Goal: Task Accomplishment & Management: Use online tool/utility

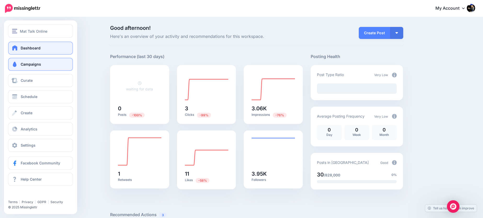
click at [24, 61] on link "Campaigns" at bounding box center [40, 64] width 65 height 13
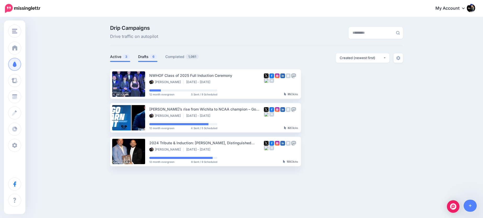
click at [145, 55] on link "Drafts 6" at bounding box center [147, 57] width 19 height 6
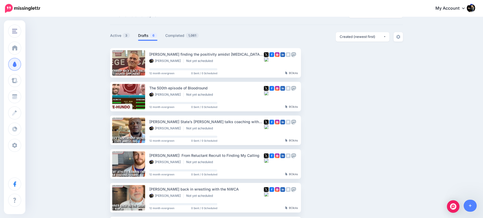
scroll to position [75, 0]
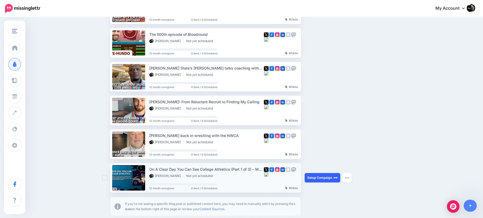
click at [328, 178] on link "Setup Campaign" at bounding box center [323, 177] width 36 height 9
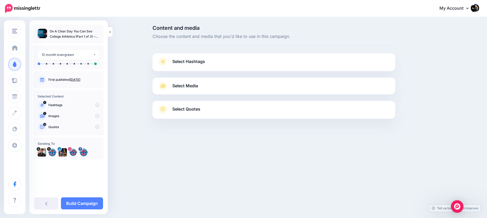
click at [186, 113] on link "Select Quotes" at bounding box center [274, 112] width 232 height 14
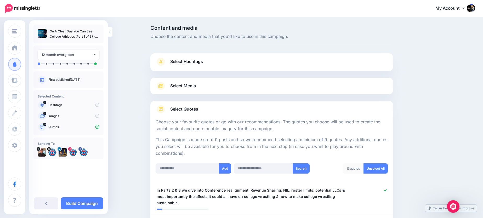
scroll to position [61, 0]
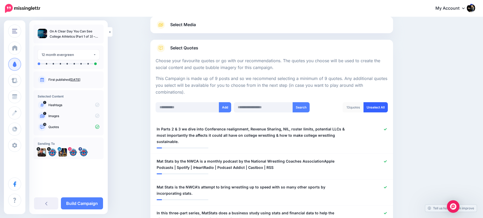
click at [383, 107] on link "Unselect All" at bounding box center [376, 107] width 24 height 10
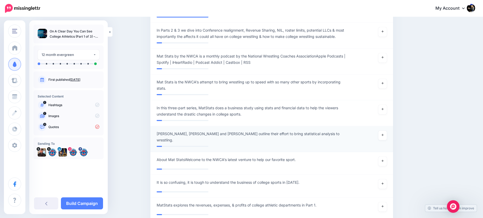
scroll to position [119, 0]
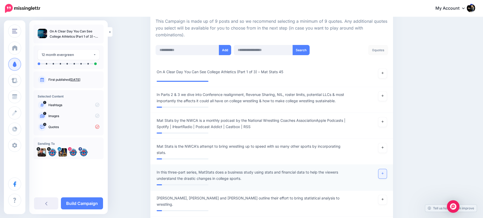
click at [384, 175] on link at bounding box center [383, 173] width 8 height 9
click at [384, 72] on icon at bounding box center [383, 73] width 2 height 3
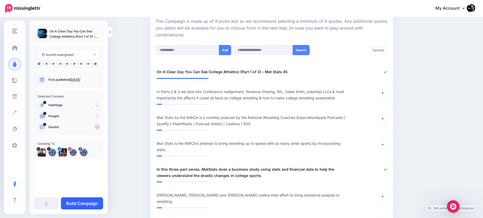
click at [90, 205] on link "Build Campaign" at bounding box center [82, 204] width 42 height 12
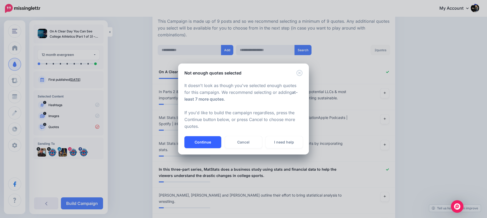
click at [203, 142] on button "Continue" at bounding box center [203, 142] width 37 height 12
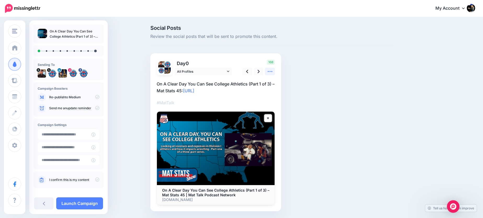
click at [271, 73] on icon at bounding box center [269, 71] width 5 height 5
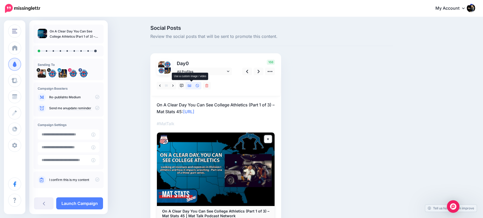
click at [192, 87] on icon at bounding box center [190, 86] width 4 height 3
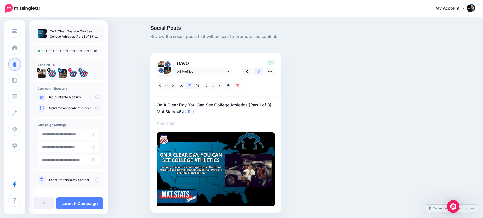
click at [260, 71] on icon at bounding box center [259, 71] width 2 height 5
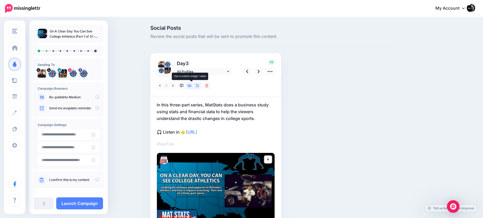
click at [192, 86] on icon at bounding box center [190, 86] width 4 height 3
click at [260, 72] on icon at bounding box center [259, 71] width 2 height 3
click at [262, 73] on link at bounding box center [259, 72] width 10 height 8
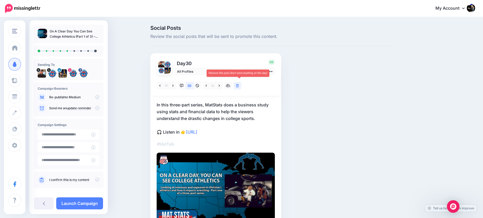
click at [239, 85] on icon at bounding box center [237, 86] width 3 height 4
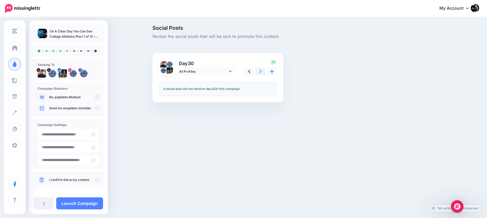
click at [263, 73] on link at bounding box center [261, 72] width 10 height 8
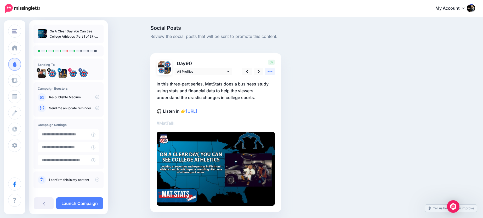
click at [271, 70] on icon at bounding box center [269, 71] width 5 height 5
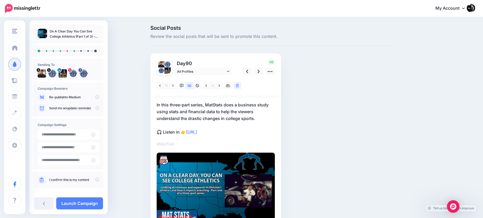
click at [239, 87] on icon at bounding box center [237, 86] width 3 height 4
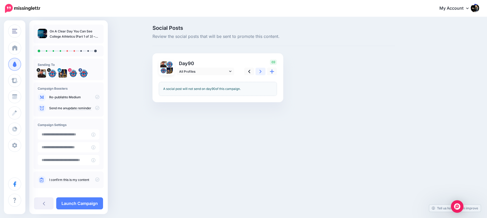
click at [260, 72] on icon at bounding box center [261, 71] width 2 height 5
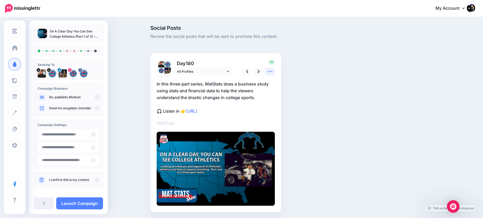
click at [275, 74] on link at bounding box center [270, 72] width 10 height 8
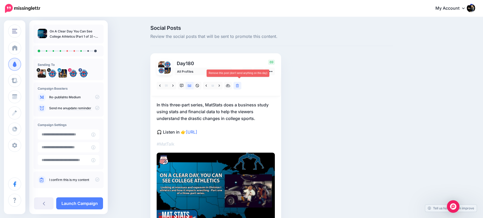
click at [239, 86] on icon at bounding box center [237, 86] width 3 height 4
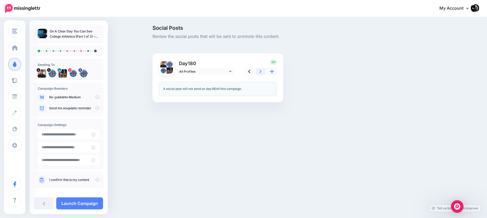
click at [258, 71] on link at bounding box center [261, 72] width 10 height 8
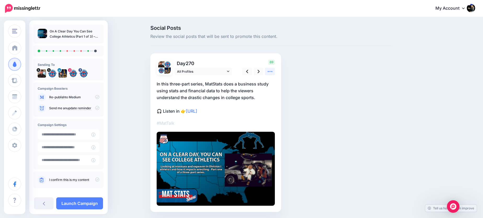
click at [273, 74] on icon at bounding box center [269, 71] width 5 height 5
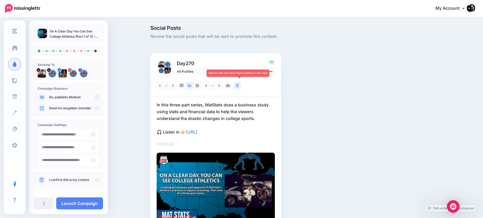
click at [241, 88] on link at bounding box center [238, 86] width 8 height 8
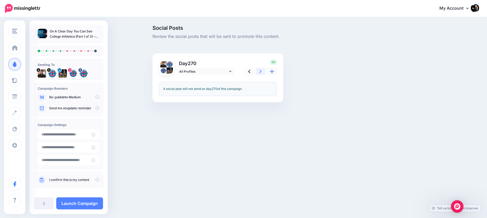
click at [261, 72] on icon at bounding box center [261, 71] width 2 height 3
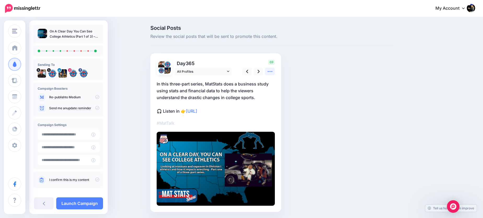
click at [271, 73] on icon at bounding box center [269, 71] width 5 height 5
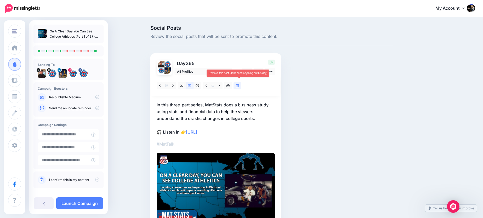
click at [242, 87] on link at bounding box center [238, 86] width 8 height 8
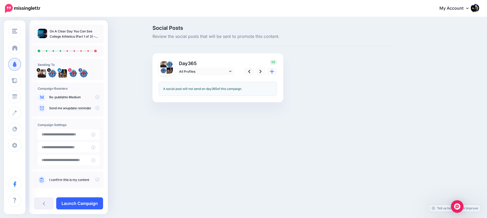
click at [91, 202] on link "Launch Campaign" at bounding box center [79, 204] width 47 height 12
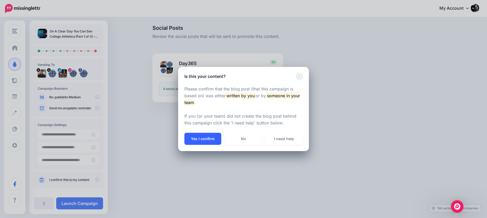
click at [199, 140] on button "Yes I confirm" at bounding box center [203, 139] width 37 height 12
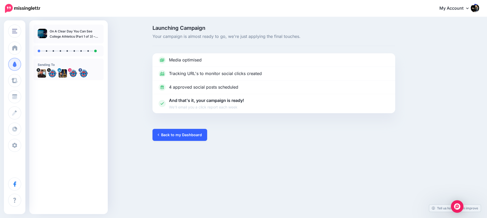
click at [183, 135] on link "Back to my Dashboard" at bounding box center [180, 135] width 55 height 12
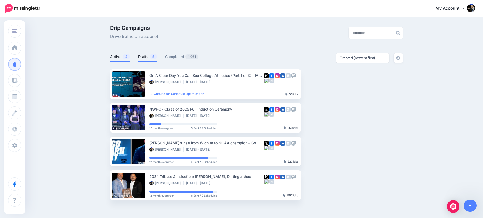
click at [154, 58] on span "5" at bounding box center [153, 56] width 7 height 5
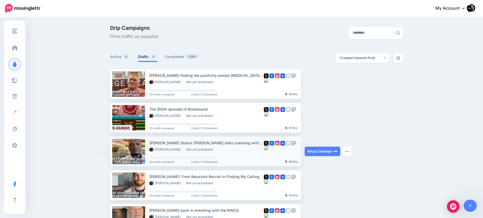
scroll to position [52, 0]
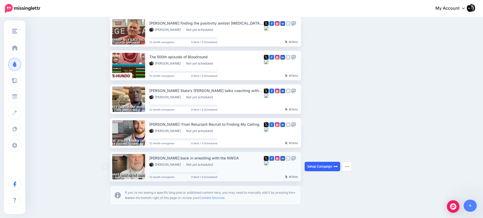
click at [327, 169] on link "Setup Campaign" at bounding box center [323, 166] width 36 height 9
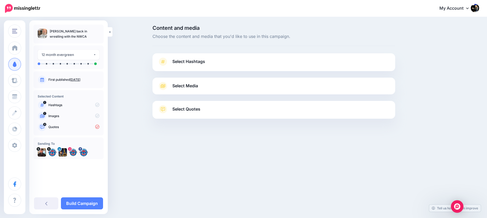
click at [300, 109] on link "Select Quotes" at bounding box center [274, 112] width 232 height 14
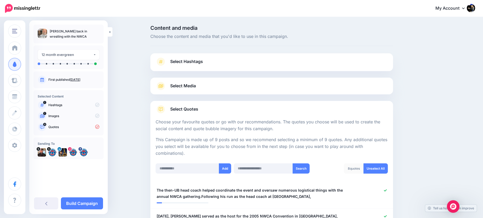
click at [376, 166] on link "Unselect All" at bounding box center [376, 169] width 24 height 10
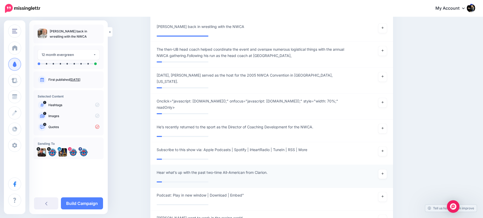
scroll to position [83, 0]
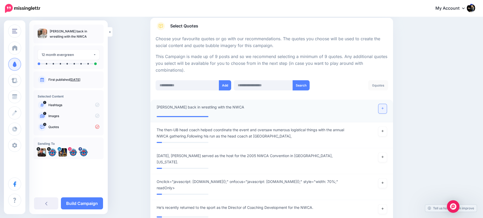
click at [385, 110] on link at bounding box center [383, 108] width 8 height 9
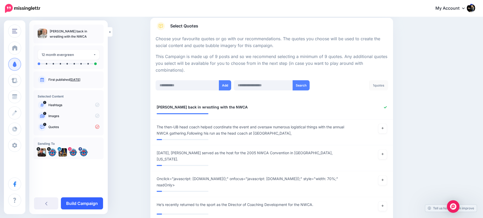
click at [83, 207] on link "Build Campaign" at bounding box center [82, 204] width 42 height 12
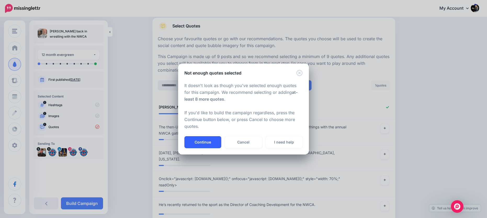
click at [208, 142] on button "Continue" at bounding box center [203, 142] width 37 height 12
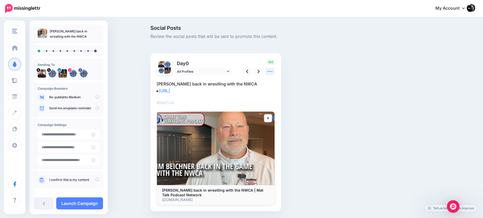
click at [272, 71] on icon at bounding box center [270, 71] width 5 height 1
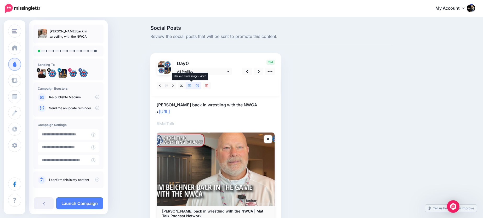
click at [190, 86] on icon at bounding box center [190, 86] width 4 height 4
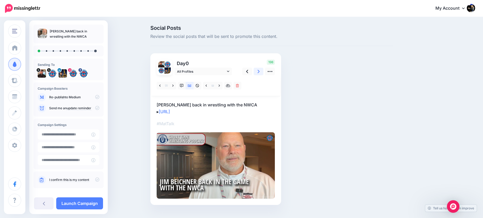
click at [262, 72] on link at bounding box center [259, 72] width 10 height 8
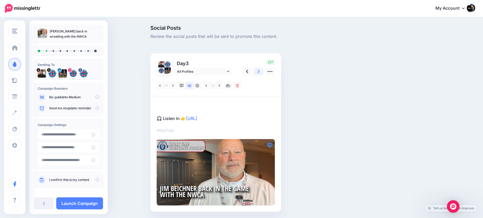
click at [262, 72] on link at bounding box center [259, 72] width 10 height 8
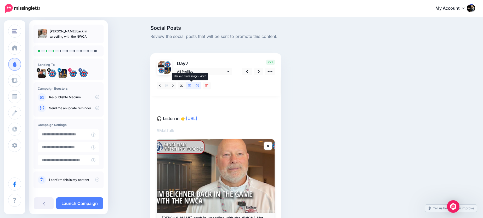
click at [191, 87] on icon at bounding box center [190, 86] width 4 height 4
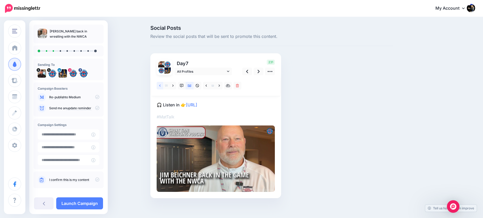
click at [161, 86] on link at bounding box center [160, 86] width 7 height 8
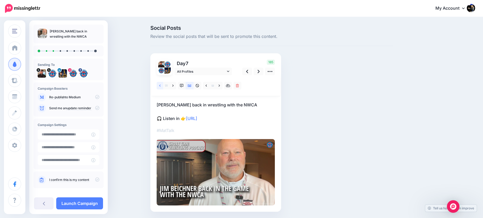
click at [161, 86] on link at bounding box center [160, 86] width 7 height 8
click at [248, 70] on icon at bounding box center [247, 71] width 2 height 5
click at [161, 86] on icon at bounding box center [159, 86] width 1 height 4
click at [262, 72] on link at bounding box center [259, 72] width 10 height 8
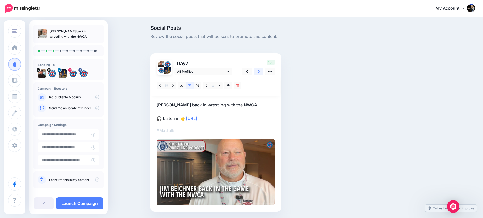
click at [262, 72] on link at bounding box center [259, 72] width 10 height 8
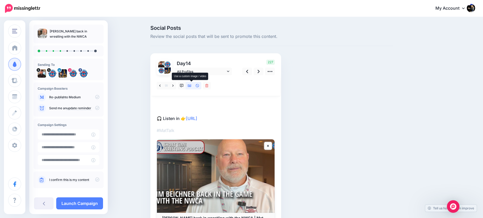
click at [192, 86] on icon at bounding box center [190, 86] width 4 height 3
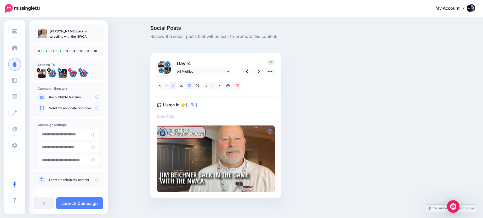
click at [174, 85] on icon at bounding box center [172, 86] width 1 height 4
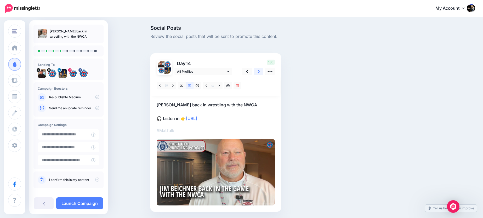
click at [260, 74] on icon at bounding box center [259, 71] width 2 height 5
click at [174, 86] on icon at bounding box center [172, 86] width 1 height 2
click at [262, 73] on link at bounding box center [259, 72] width 10 height 8
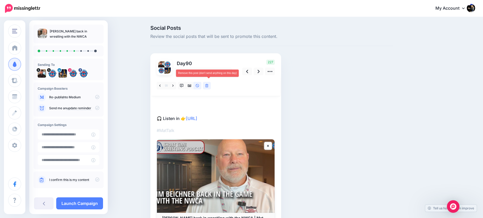
click at [209, 87] on icon at bounding box center [206, 86] width 3 height 4
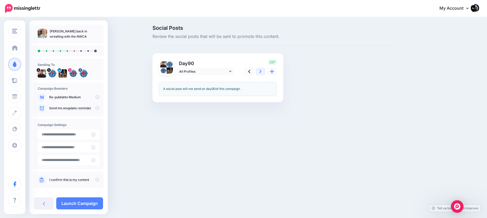
click at [262, 72] on link at bounding box center [261, 72] width 10 height 8
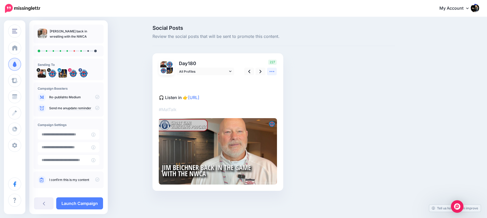
click at [272, 75] on link at bounding box center [272, 72] width 10 height 8
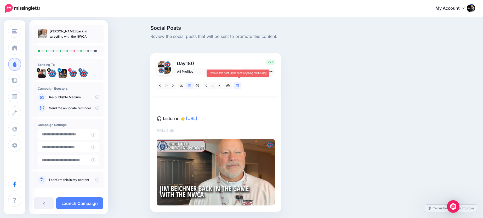
click at [239, 87] on icon at bounding box center [237, 86] width 3 height 4
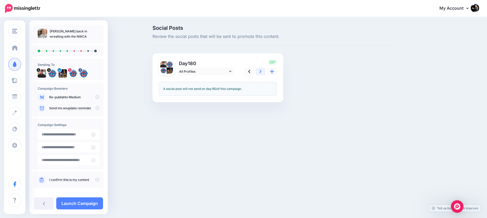
click at [262, 73] on link at bounding box center [261, 72] width 10 height 8
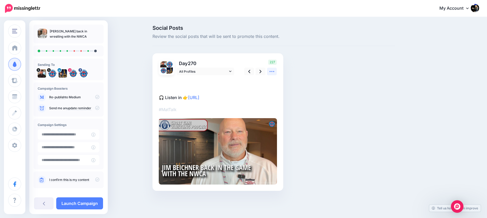
click at [271, 71] on icon at bounding box center [271, 71] width 5 height 5
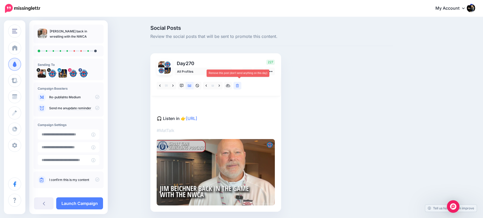
click at [239, 86] on icon at bounding box center [237, 86] width 3 height 4
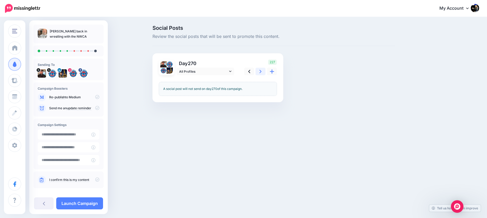
click at [260, 72] on icon at bounding box center [261, 71] width 2 height 5
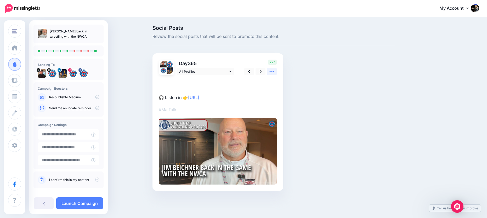
click at [270, 72] on icon at bounding box center [271, 71] width 5 height 5
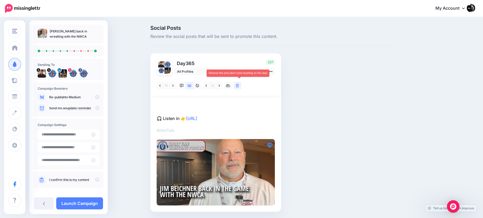
click at [239, 86] on icon at bounding box center [237, 86] width 3 height 4
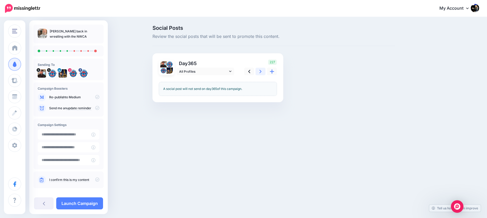
click at [262, 74] on link at bounding box center [261, 72] width 10 height 8
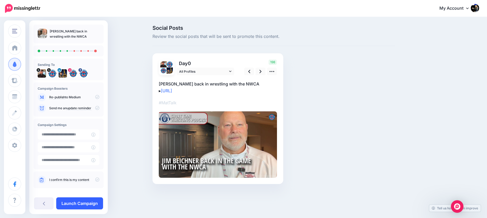
click at [97, 202] on link "Launch Campaign" at bounding box center [79, 204] width 47 height 12
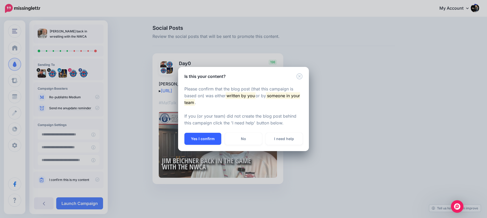
click at [200, 140] on button "Yes I confirm" at bounding box center [203, 139] width 37 height 12
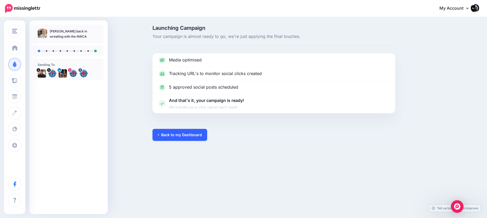
click at [188, 134] on link "Back to my Dashboard" at bounding box center [180, 135] width 55 height 12
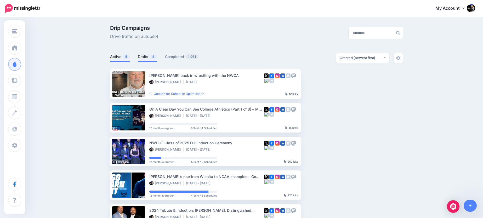
click at [145, 57] on link "Drafts 4" at bounding box center [147, 57] width 19 height 6
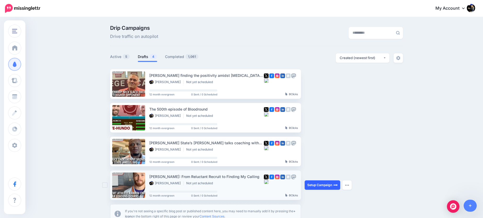
click at [337, 185] on img at bounding box center [336, 185] width 4 height 4
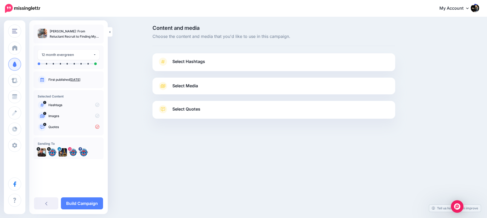
click at [209, 109] on link "Select Quotes" at bounding box center [274, 112] width 232 height 14
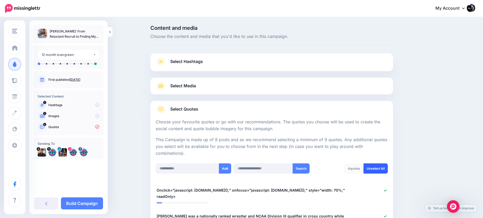
click at [370, 168] on link "Unselect All" at bounding box center [376, 169] width 24 height 10
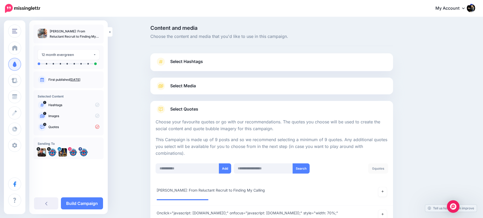
scroll to position [116, 0]
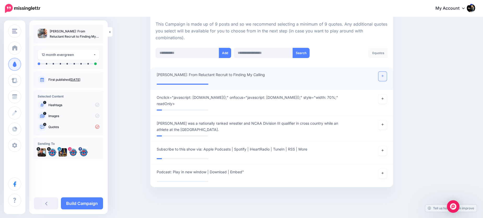
click at [384, 76] on icon at bounding box center [383, 76] width 2 height 2
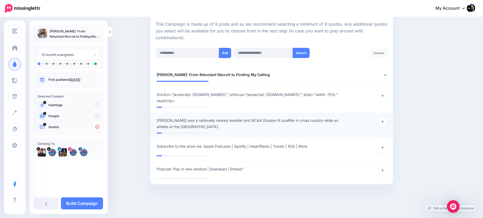
scroll to position [113, 0]
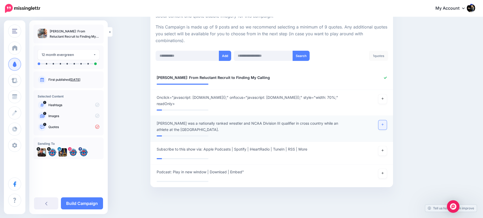
click at [383, 122] on link at bounding box center [383, 124] width 8 height 9
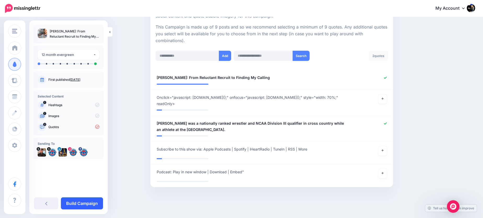
click at [94, 203] on link "Build Campaign" at bounding box center [82, 204] width 42 height 12
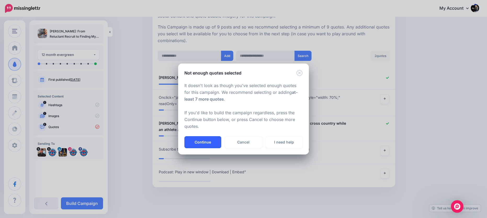
click at [200, 141] on button "Continue" at bounding box center [203, 142] width 37 height 12
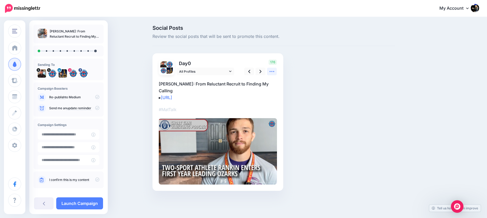
click at [272, 72] on icon at bounding box center [271, 71] width 5 height 5
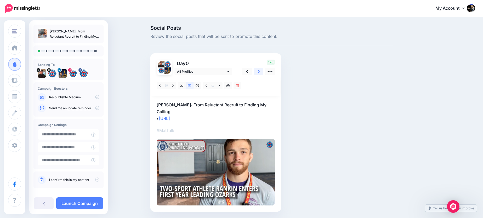
click at [262, 73] on link at bounding box center [259, 72] width 10 height 8
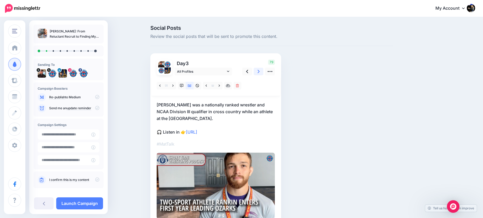
click at [260, 73] on icon at bounding box center [259, 71] width 2 height 5
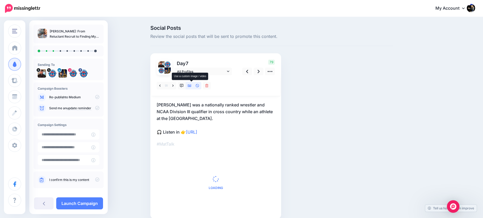
click at [191, 86] on icon at bounding box center [190, 86] width 4 height 4
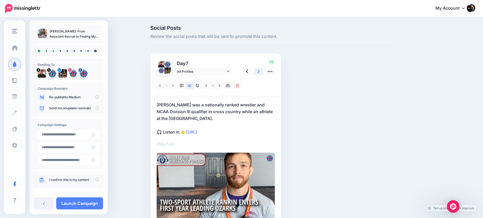
click at [260, 72] on icon at bounding box center [259, 71] width 2 height 5
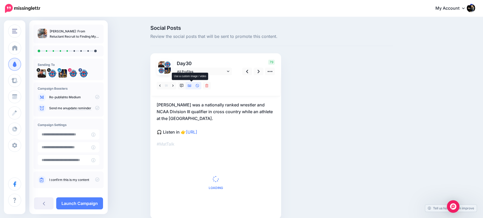
click at [192, 86] on icon at bounding box center [190, 86] width 4 height 3
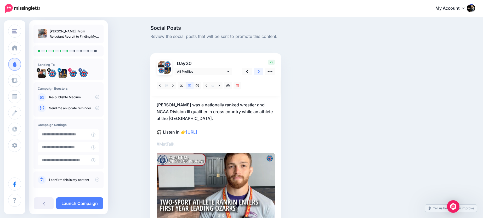
click at [260, 72] on icon at bounding box center [259, 71] width 2 height 5
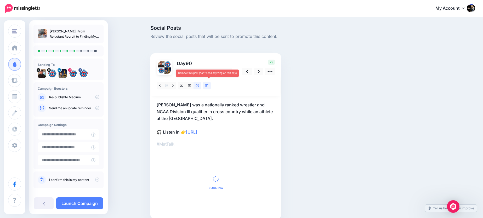
click at [207, 86] on link at bounding box center [207, 86] width 8 height 8
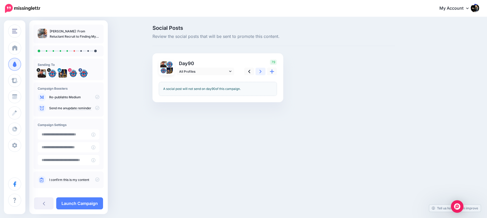
click at [259, 71] on link at bounding box center [261, 72] width 10 height 8
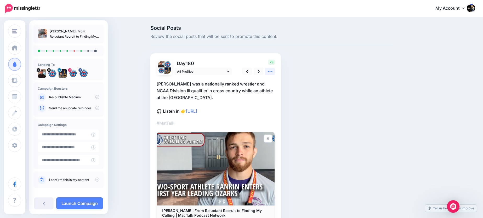
click at [272, 71] on icon at bounding box center [269, 71] width 5 height 5
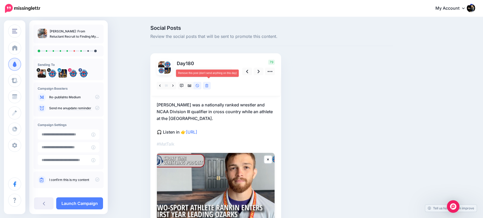
click at [210, 88] on link at bounding box center [207, 86] width 8 height 8
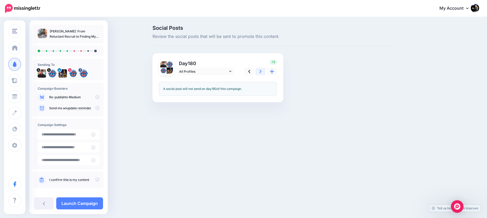
click at [262, 72] on link at bounding box center [261, 72] width 10 height 8
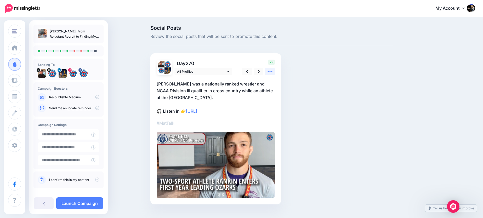
drag, startPoint x: 269, startPoint y: 71, endPoint x: 266, endPoint y: 76, distance: 5.6
click at [269, 71] on icon at bounding box center [269, 71] width 5 height 5
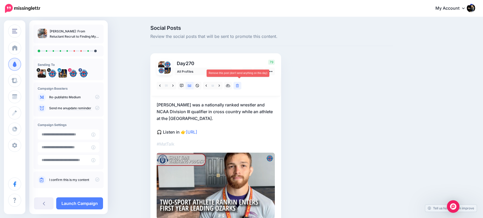
click at [239, 87] on icon at bounding box center [237, 86] width 3 height 4
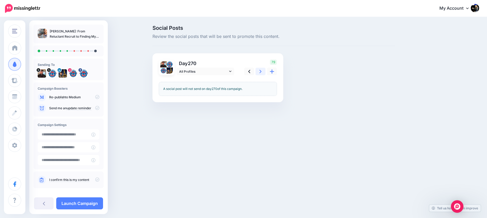
click at [260, 72] on icon at bounding box center [261, 71] width 2 height 5
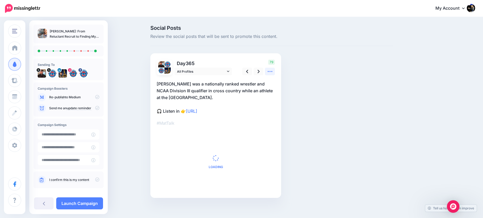
click at [272, 72] on icon at bounding box center [269, 71] width 5 height 5
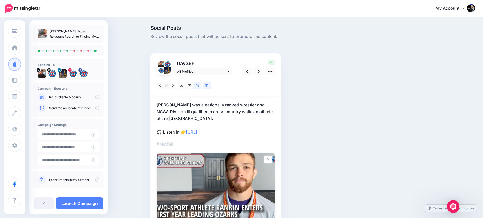
click at [211, 87] on link at bounding box center [207, 86] width 8 height 8
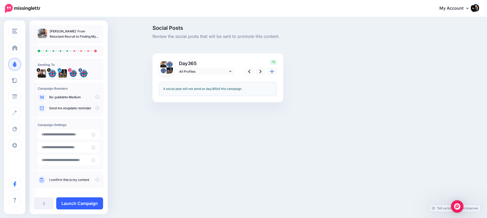
click at [81, 205] on link "Launch Campaign" at bounding box center [79, 204] width 47 height 12
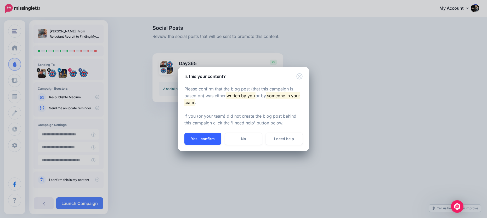
click at [208, 138] on button "Yes I confirm" at bounding box center [203, 139] width 37 height 12
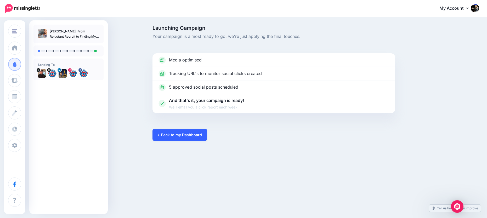
click at [175, 130] on link "Back to my Dashboard" at bounding box center [180, 135] width 55 height 12
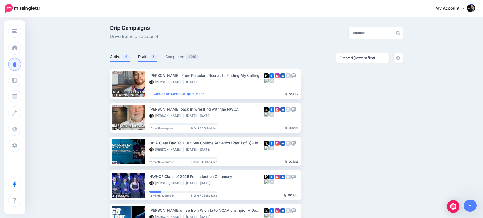
click at [152, 58] on link "Drafts 3" at bounding box center [147, 57] width 19 height 6
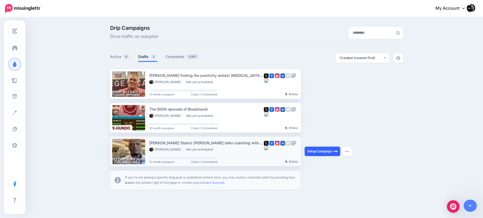
click at [328, 153] on link "Setup Campaign" at bounding box center [323, 151] width 36 height 9
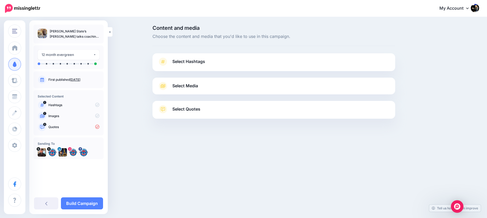
click at [226, 107] on link "Select Quotes" at bounding box center [274, 112] width 232 height 14
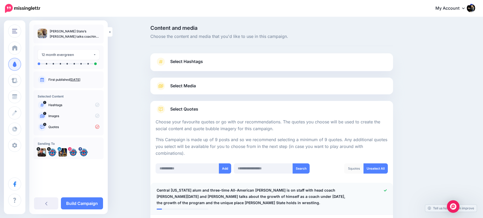
scroll to position [56, 0]
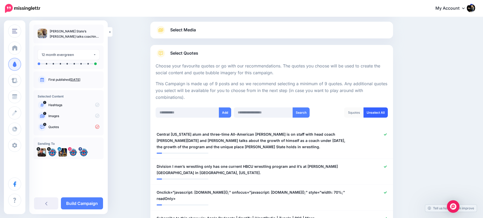
click at [378, 115] on link "Unselect All" at bounding box center [376, 113] width 24 height 10
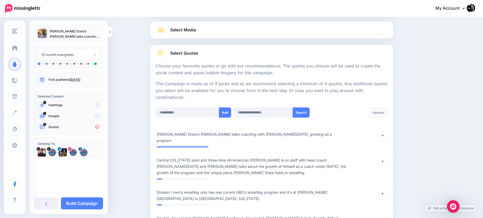
scroll to position [148, 0]
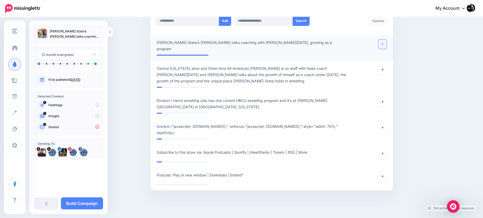
click at [385, 45] on link at bounding box center [383, 44] width 8 height 9
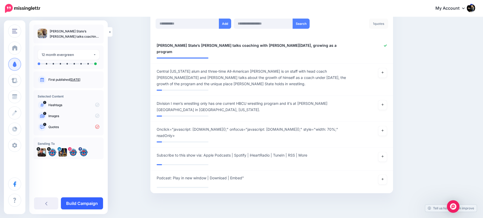
click at [93, 202] on link "Build Campaign" at bounding box center [82, 204] width 42 height 12
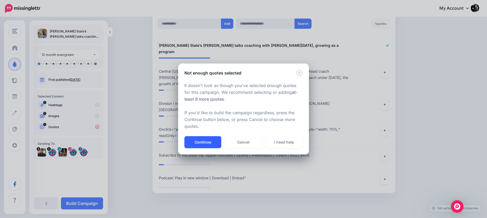
click at [203, 146] on button "Continue" at bounding box center [203, 142] width 37 height 12
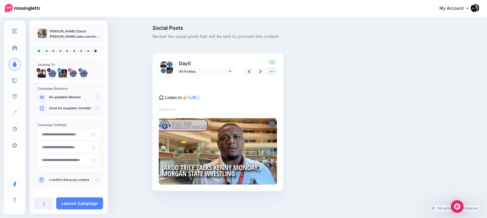
click at [270, 71] on icon at bounding box center [271, 71] width 5 height 5
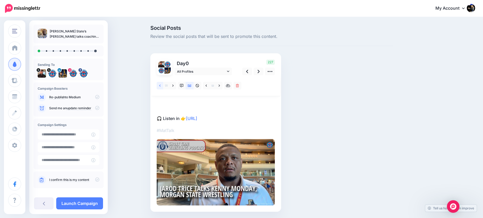
click at [161, 84] on icon at bounding box center [159, 86] width 1 height 4
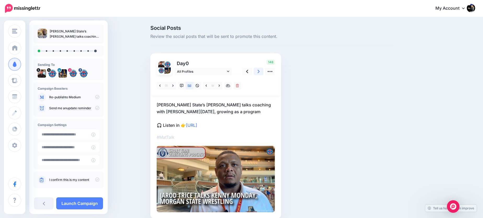
click at [259, 74] on link at bounding box center [259, 72] width 10 height 8
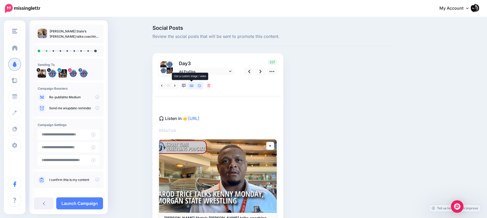
click at [193, 84] on icon at bounding box center [192, 86] width 4 height 4
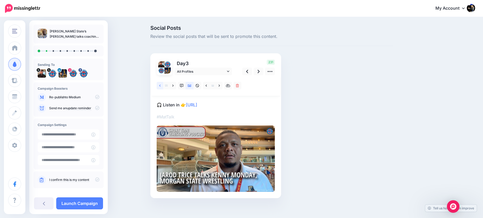
click at [161, 85] on icon at bounding box center [159, 86] width 1 height 4
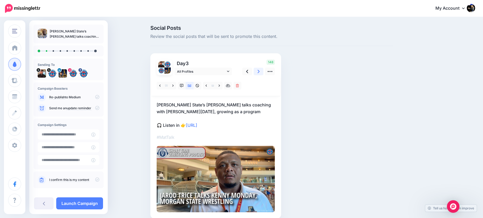
click at [259, 71] on link at bounding box center [259, 72] width 10 height 8
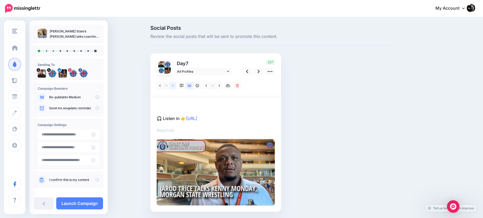
click at [174, 86] on link at bounding box center [173, 86] width 7 height 8
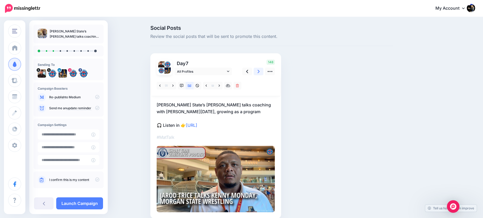
click at [260, 71] on icon at bounding box center [259, 71] width 2 height 5
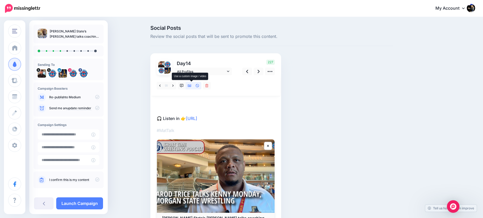
click at [190, 85] on icon at bounding box center [190, 86] width 4 height 4
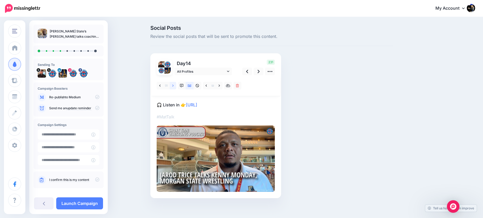
click at [174, 85] on link at bounding box center [173, 86] width 7 height 8
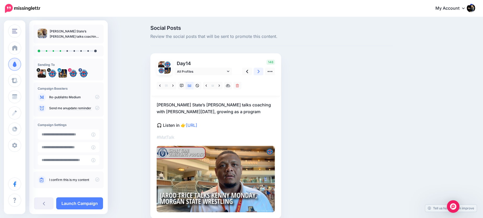
click at [260, 74] on icon at bounding box center [259, 71] width 2 height 5
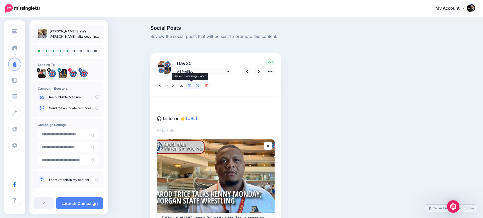
click at [193, 85] on link at bounding box center [190, 86] width 8 height 8
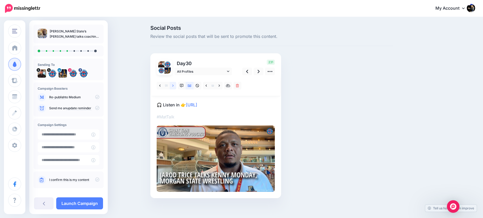
click at [176, 86] on link at bounding box center [173, 86] width 7 height 8
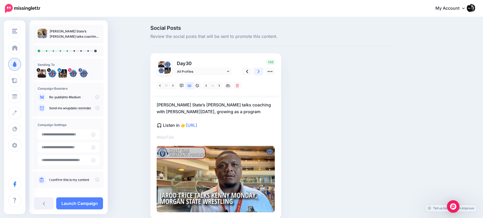
click at [262, 72] on link at bounding box center [259, 72] width 10 height 8
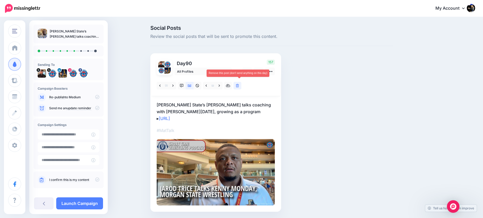
click at [239, 85] on icon at bounding box center [237, 86] width 3 height 4
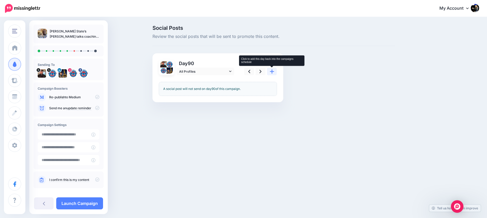
click at [270, 72] on icon at bounding box center [272, 71] width 4 height 5
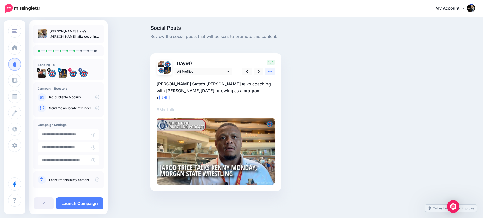
click at [270, 72] on icon at bounding box center [269, 71] width 5 height 5
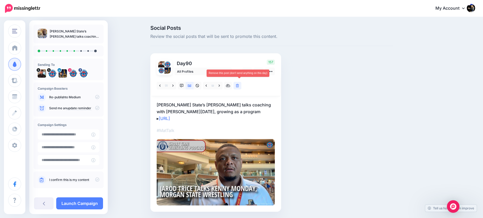
click at [236, 86] on link at bounding box center [238, 86] width 8 height 8
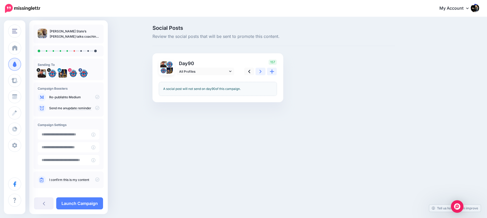
click at [257, 72] on link at bounding box center [261, 72] width 10 height 8
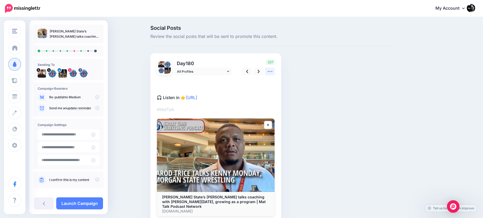
click at [268, 73] on link at bounding box center [270, 72] width 10 height 8
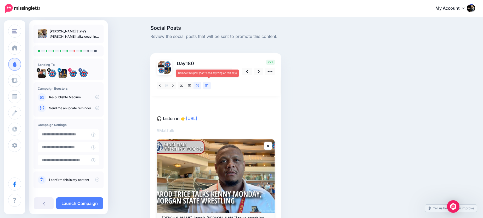
click at [211, 87] on link at bounding box center [207, 86] width 8 height 8
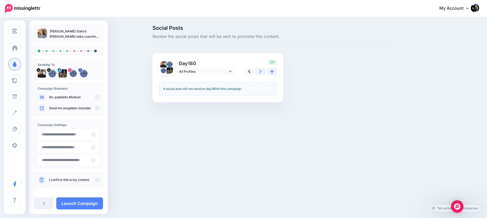
click at [260, 72] on icon at bounding box center [261, 71] width 2 height 5
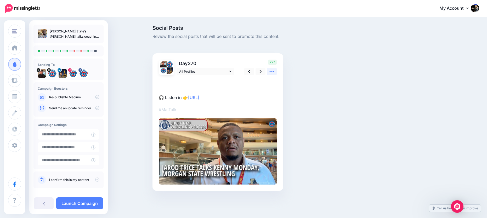
click at [270, 72] on icon at bounding box center [271, 71] width 5 height 5
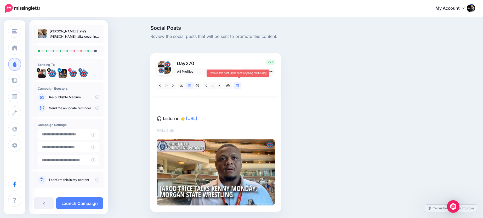
click at [238, 86] on icon at bounding box center [237, 86] width 3 height 4
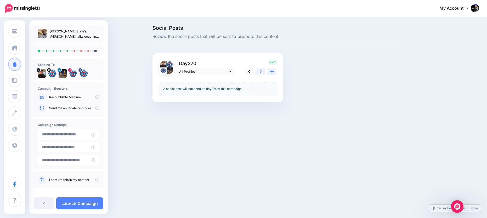
click at [259, 72] on link at bounding box center [261, 72] width 10 height 8
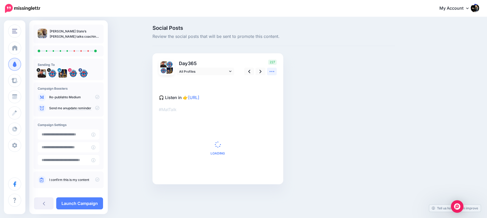
click at [273, 71] on icon at bounding box center [271, 71] width 5 height 5
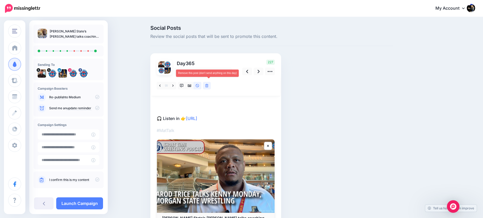
click at [209, 87] on icon at bounding box center [206, 86] width 3 height 4
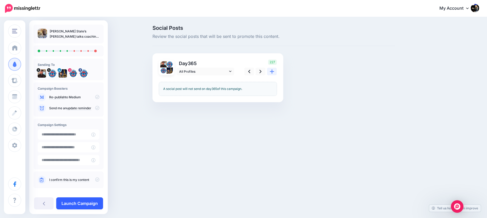
click at [92, 203] on link "Launch Campaign" at bounding box center [79, 204] width 47 height 12
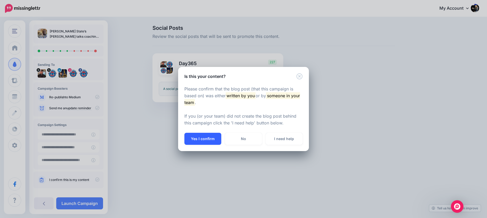
click at [198, 142] on button "Yes I confirm" at bounding box center [203, 139] width 37 height 12
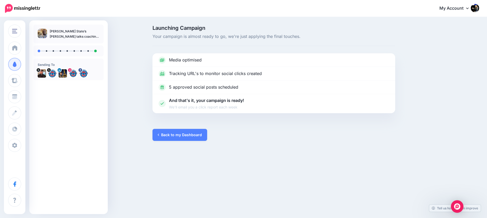
click at [182, 142] on div "Launching Campaign Your campaign is almost ready to go, we're just applying the…" at bounding box center [243, 83] width 487 height 131
click at [185, 135] on link "Back to my Dashboard" at bounding box center [180, 135] width 55 height 12
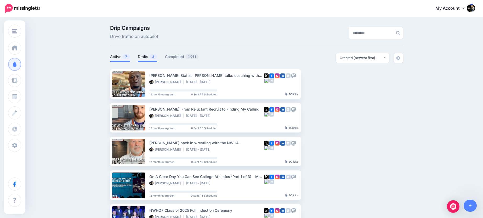
click at [149, 58] on link "Drafts 2" at bounding box center [147, 57] width 19 height 6
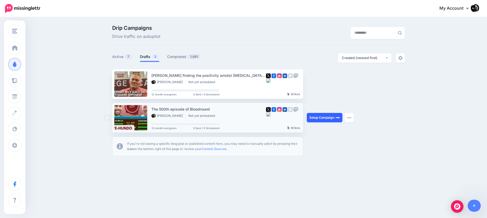
click at [331, 118] on link "Setup Campaign" at bounding box center [325, 117] width 36 height 9
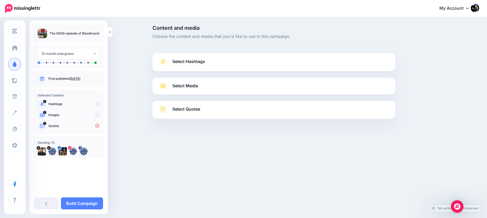
click at [230, 110] on link "Select Quotes" at bounding box center [274, 112] width 232 height 14
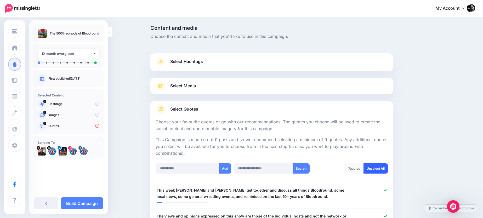
click at [373, 169] on link "Unselect All" at bounding box center [376, 169] width 24 height 10
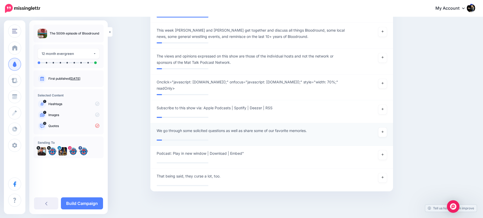
scroll to position [40, 0]
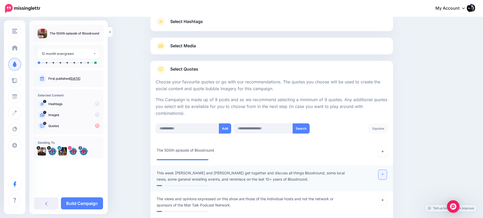
click at [384, 175] on icon at bounding box center [383, 174] width 2 height 3
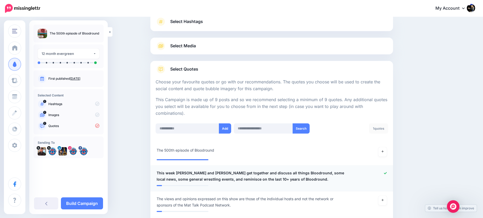
scroll to position [120, 0]
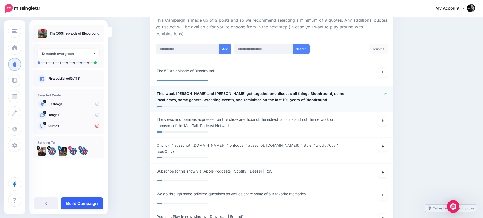
click at [82, 208] on link "Build Campaign" at bounding box center [82, 204] width 42 height 12
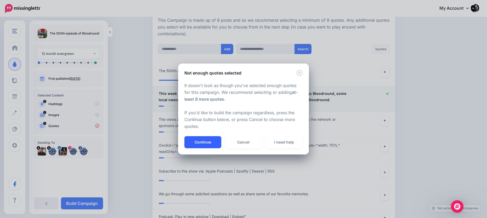
click at [205, 145] on button "Continue" at bounding box center [203, 142] width 37 height 12
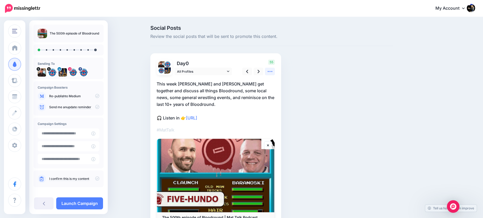
click at [271, 70] on icon at bounding box center [269, 71] width 5 height 5
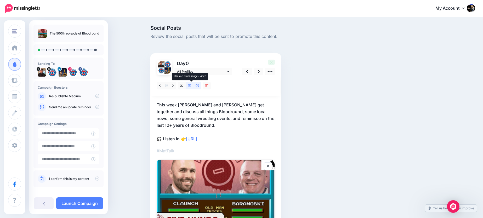
click at [191, 86] on icon at bounding box center [190, 86] width 4 height 3
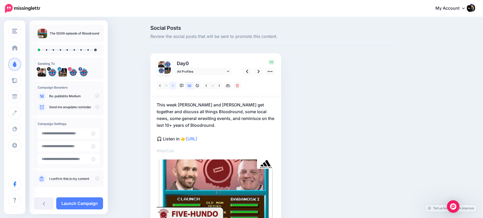
click at [174, 85] on icon at bounding box center [172, 86] width 1 height 4
click at [258, 71] on link at bounding box center [259, 72] width 10 height 8
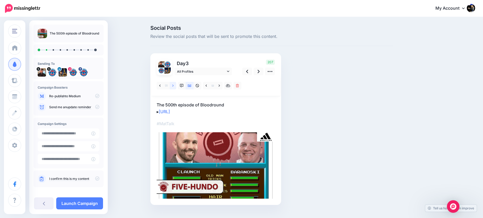
click at [176, 86] on link at bounding box center [173, 86] width 7 height 8
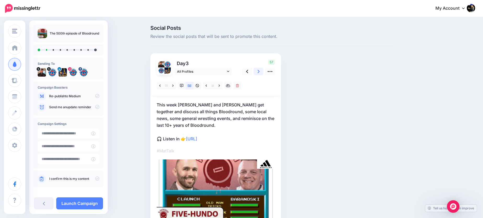
click at [260, 70] on icon at bounding box center [259, 71] width 2 height 3
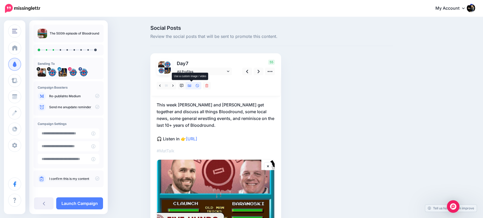
click at [192, 86] on icon at bounding box center [190, 86] width 4 height 3
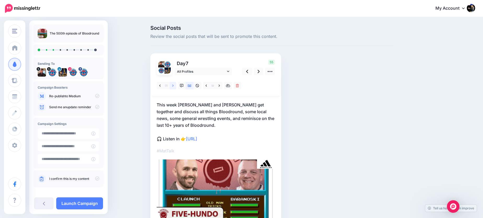
click at [175, 88] on link at bounding box center [173, 86] width 7 height 8
click at [260, 71] on icon at bounding box center [259, 71] width 2 height 3
click at [239, 86] on icon at bounding box center [237, 86] width 3 height 4
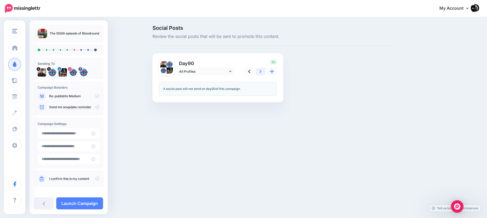
click at [263, 71] on link at bounding box center [261, 72] width 10 height 8
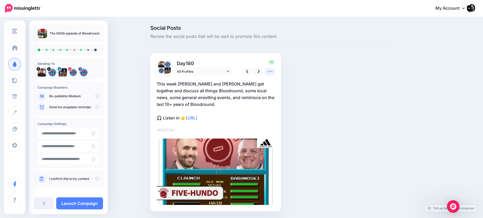
click at [271, 73] on icon at bounding box center [269, 71] width 5 height 5
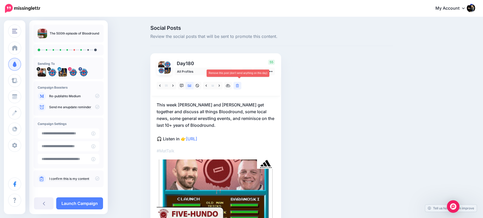
click at [238, 85] on link at bounding box center [238, 86] width 8 height 8
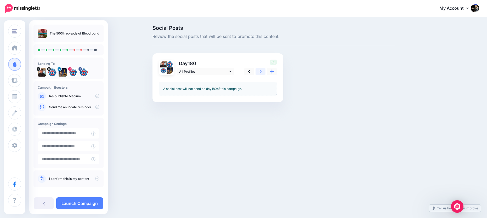
click at [261, 70] on icon at bounding box center [261, 71] width 2 height 5
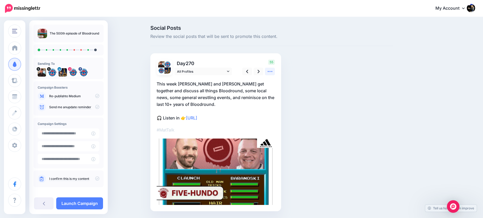
click at [272, 72] on icon at bounding box center [270, 71] width 5 height 1
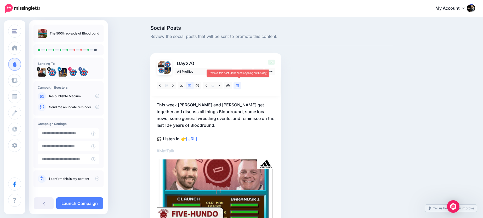
click at [242, 87] on link at bounding box center [238, 86] width 8 height 8
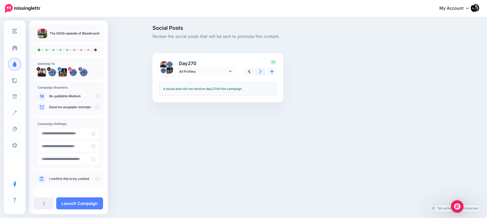
click at [260, 73] on icon at bounding box center [261, 71] width 2 height 5
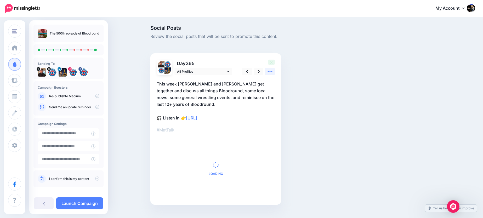
click at [269, 72] on icon at bounding box center [269, 71] width 5 height 5
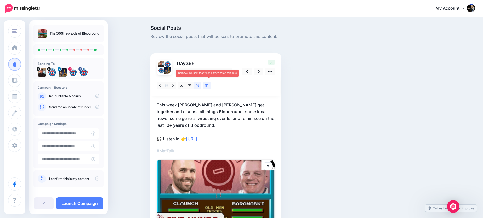
click at [211, 86] on link at bounding box center [207, 86] width 8 height 8
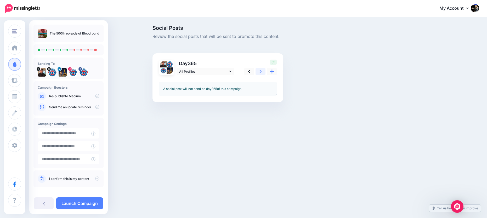
click at [262, 72] on link at bounding box center [261, 72] width 10 height 8
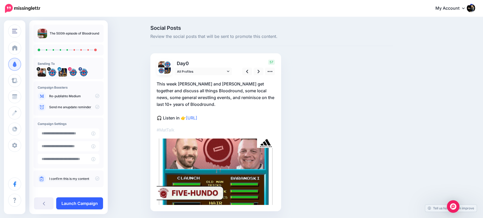
click at [93, 200] on link "Launch Campaign" at bounding box center [79, 204] width 47 height 12
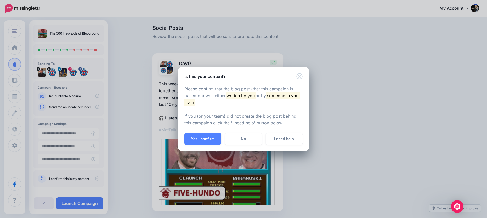
click at [207, 141] on button "Yes I confirm" at bounding box center [203, 139] width 37 height 12
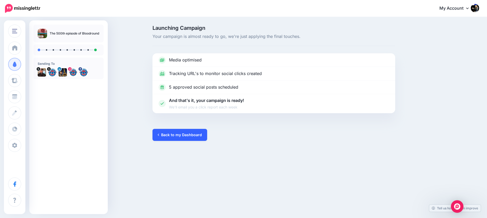
click at [182, 140] on link "Back to my Dashboard" at bounding box center [180, 135] width 55 height 12
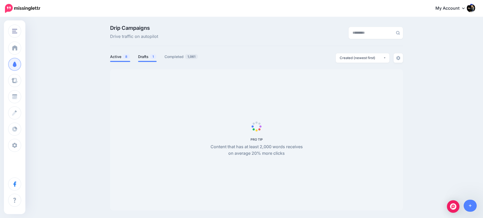
click at [146, 58] on link "Drafts 1" at bounding box center [147, 57] width 19 height 6
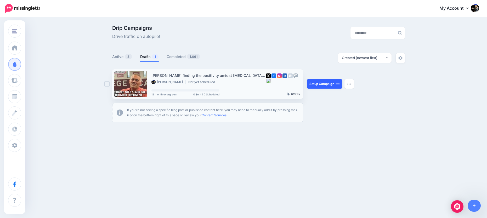
click at [320, 83] on link "Setup Campaign" at bounding box center [325, 83] width 36 height 9
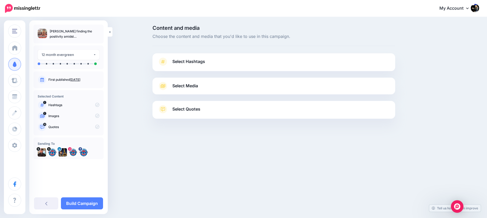
click at [250, 107] on link "Select Quotes" at bounding box center [274, 112] width 232 height 14
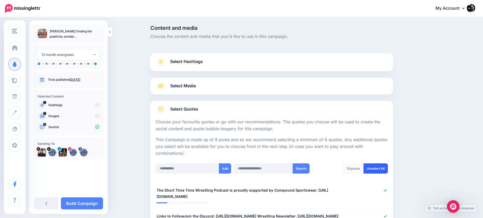
click at [372, 167] on link "Unselect All" at bounding box center [376, 169] width 24 height 10
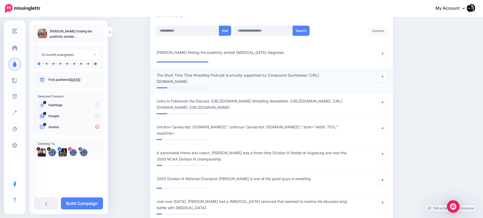
scroll to position [111, 0]
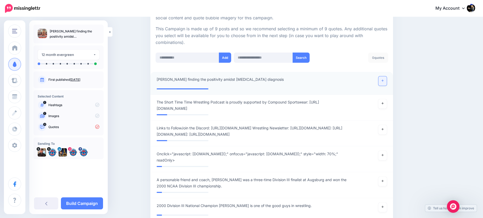
click at [384, 81] on icon at bounding box center [383, 80] width 2 height 3
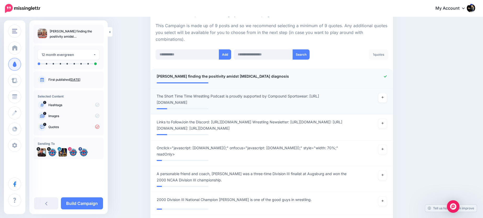
scroll to position [143, 0]
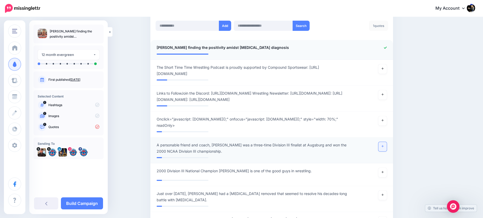
click at [385, 152] on link at bounding box center [383, 146] width 8 height 9
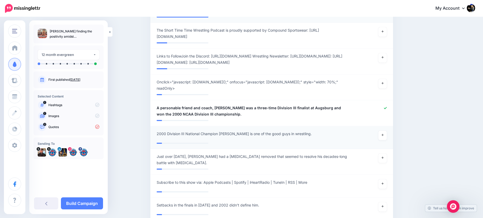
scroll to position [228, 0]
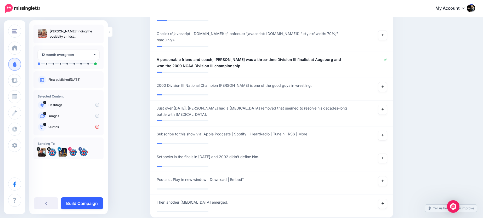
click at [81, 205] on link "Build Campaign" at bounding box center [82, 204] width 42 height 12
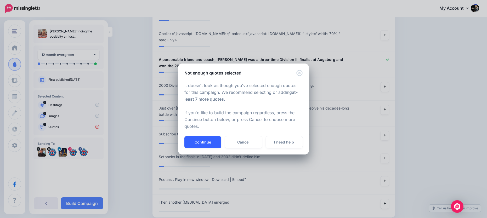
click at [205, 141] on button "Continue" at bounding box center [203, 142] width 37 height 12
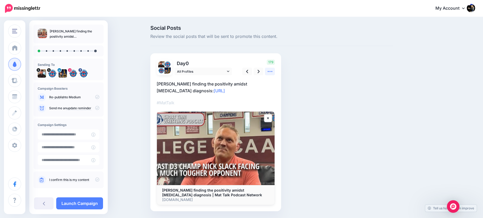
click at [273, 72] on icon at bounding box center [269, 71] width 5 height 5
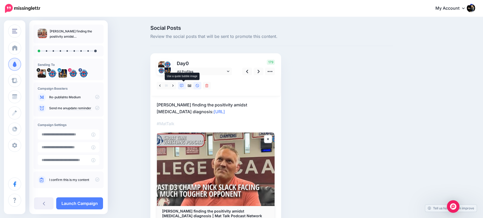
click at [184, 85] on icon at bounding box center [182, 86] width 4 height 4
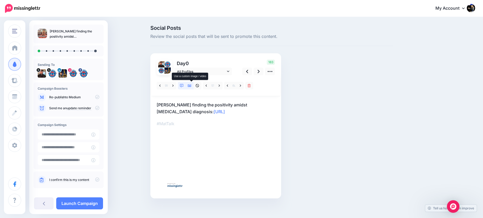
click at [191, 86] on icon at bounding box center [190, 86] width 4 height 3
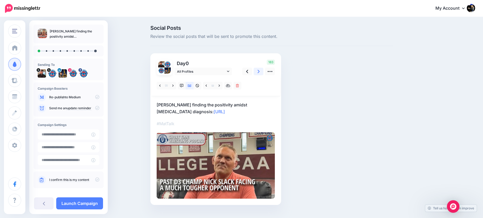
click at [260, 72] on icon at bounding box center [259, 71] width 2 height 3
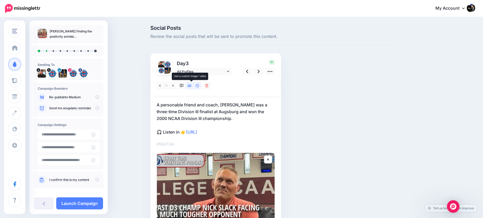
click at [192, 87] on icon at bounding box center [190, 86] width 4 height 4
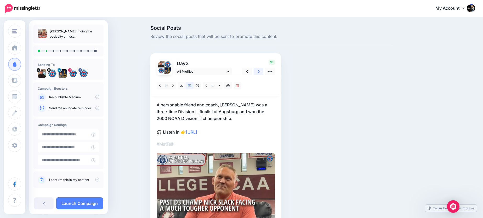
click at [260, 70] on icon at bounding box center [259, 71] width 2 height 5
click at [260, 72] on icon at bounding box center [259, 71] width 2 height 3
click at [260, 73] on icon at bounding box center [259, 71] width 2 height 3
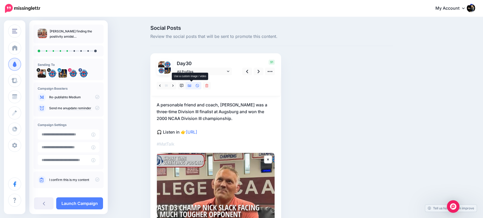
click at [192, 86] on icon at bounding box center [190, 86] width 4 height 3
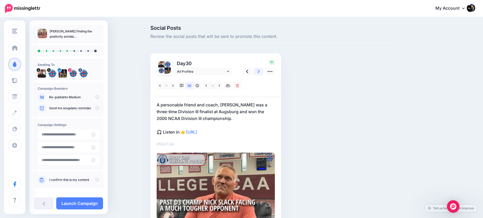
click at [260, 73] on icon at bounding box center [259, 71] width 2 height 3
click at [241, 83] on link at bounding box center [238, 86] width 8 height 8
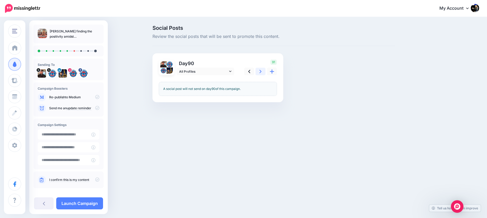
click at [259, 74] on link at bounding box center [261, 72] width 10 height 8
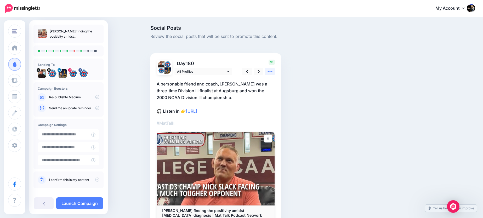
click at [273, 71] on icon at bounding box center [269, 71] width 5 height 5
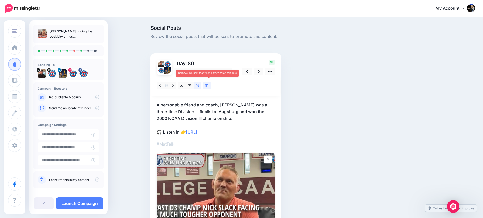
click at [211, 88] on link at bounding box center [207, 86] width 8 height 8
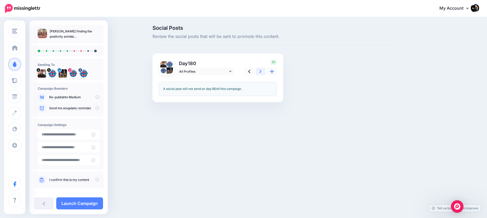
click at [260, 72] on icon at bounding box center [261, 71] width 2 height 5
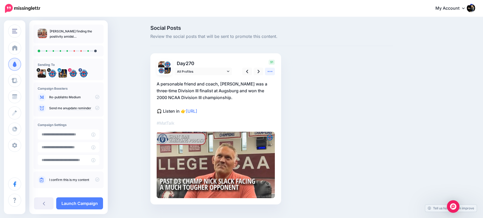
click at [269, 70] on link at bounding box center [270, 72] width 10 height 8
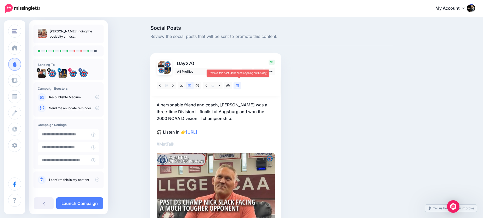
click at [239, 85] on icon at bounding box center [237, 86] width 3 height 4
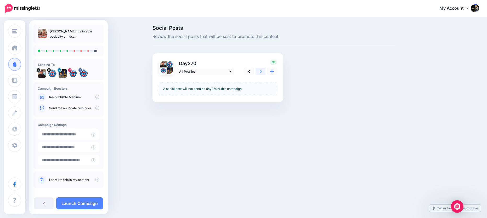
click at [261, 72] on icon at bounding box center [261, 71] width 2 height 5
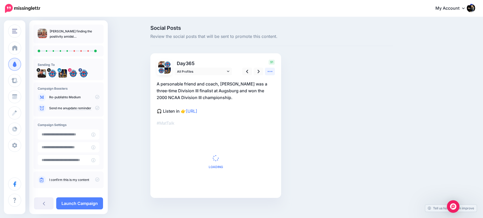
click at [272, 71] on icon at bounding box center [270, 71] width 5 height 1
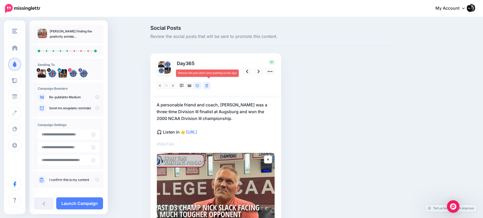
click at [209, 86] on icon at bounding box center [206, 86] width 3 height 4
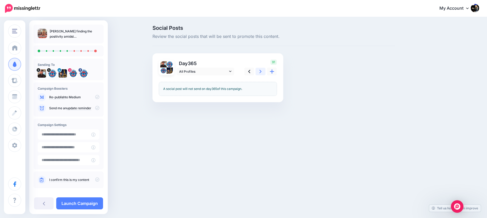
click at [260, 72] on icon at bounding box center [261, 71] width 2 height 5
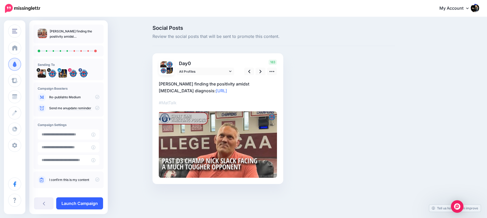
click at [96, 203] on link "Launch Campaign" at bounding box center [79, 204] width 47 height 12
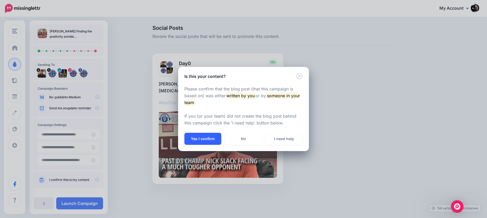
click at [206, 139] on button "Yes I confirm" at bounding box center [203, 139] width 37 height 12
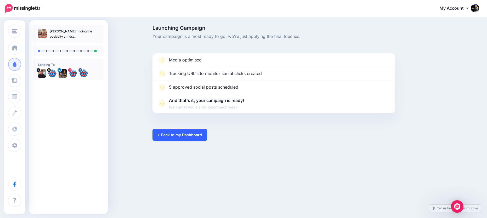
click at [192, 135] on link "Back to my Dashboard" at bounding box center [180, 135] width 55 height 12
